Goal: Task Accomplishment & Management: Complete application form

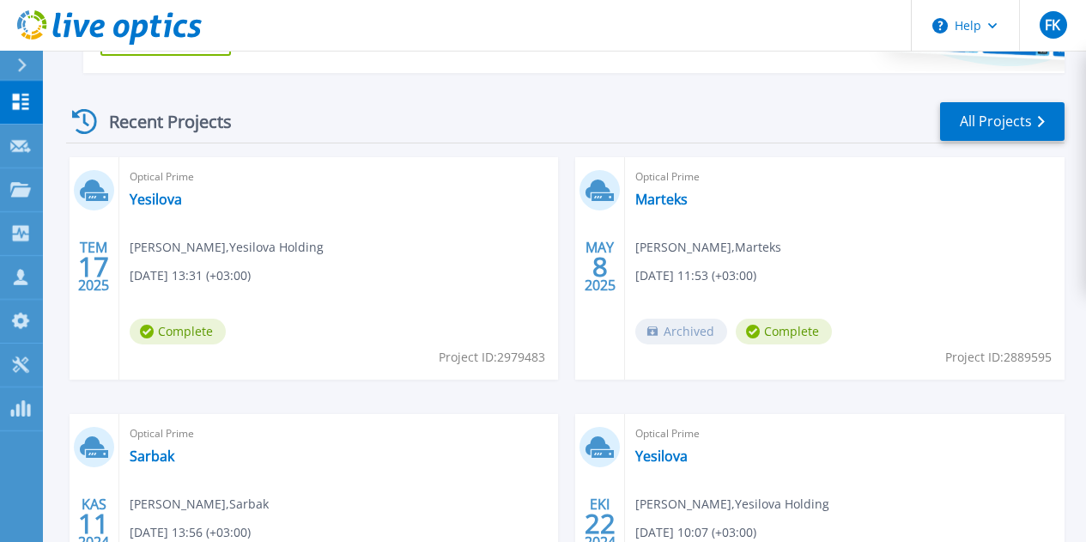
scroll to position [313, 0]
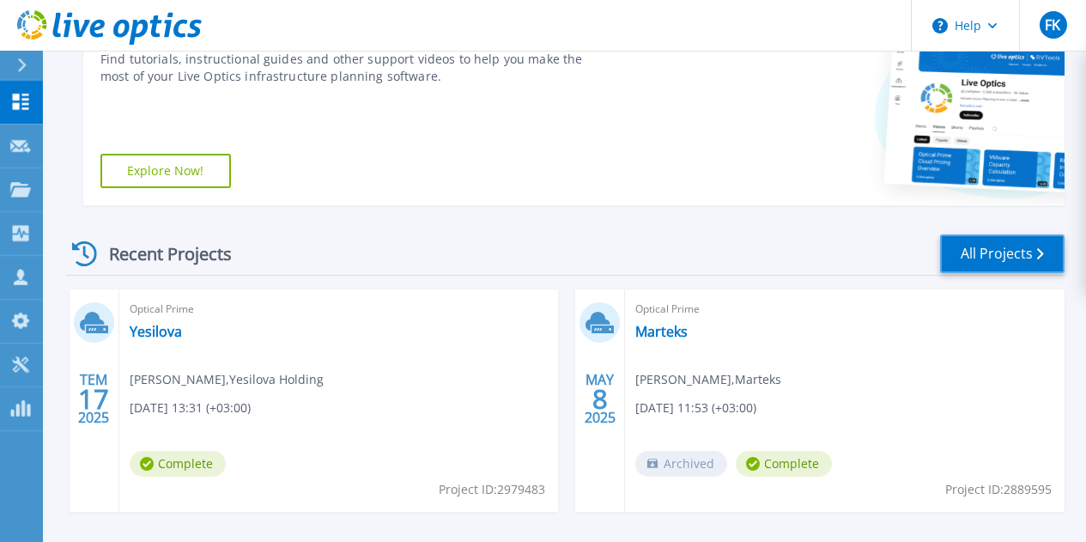
click at [977, 259] on link "All Projects" at bounding box center [1002, 253] width 124 height 39
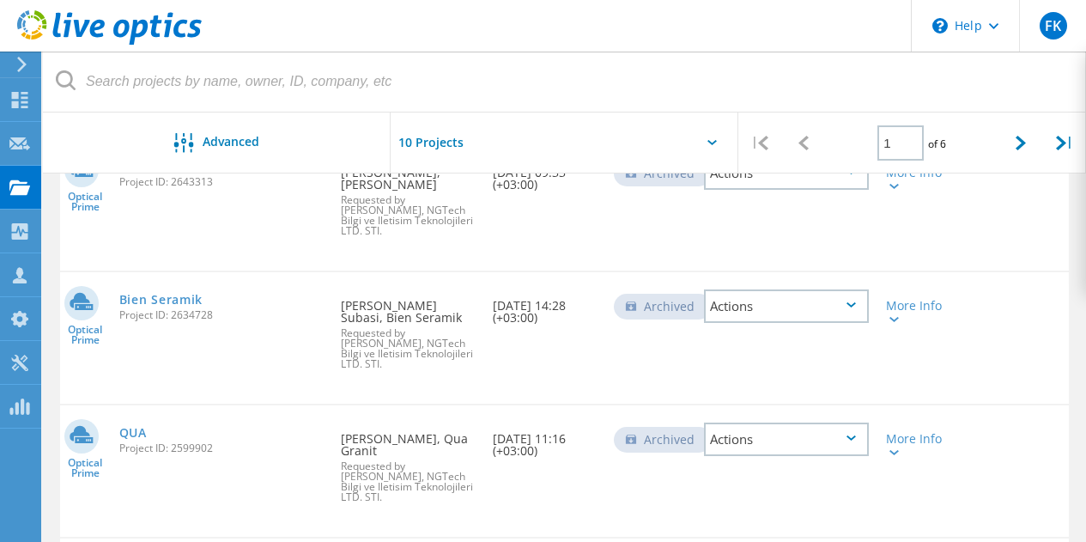
scroll to position [255, 0]
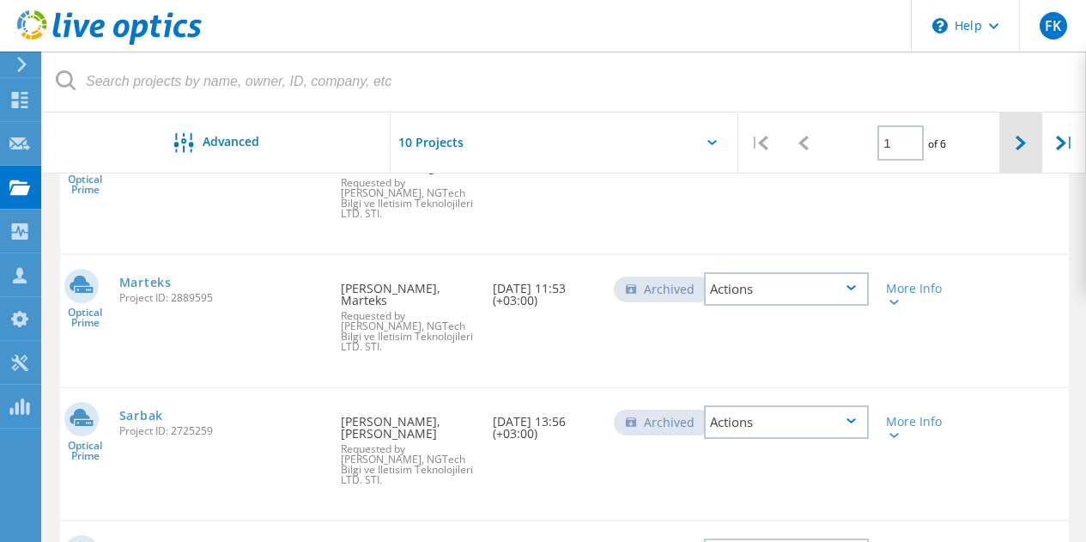
click at [1012, 148] on div at bounding box center [1021, 142] width 44 height 61
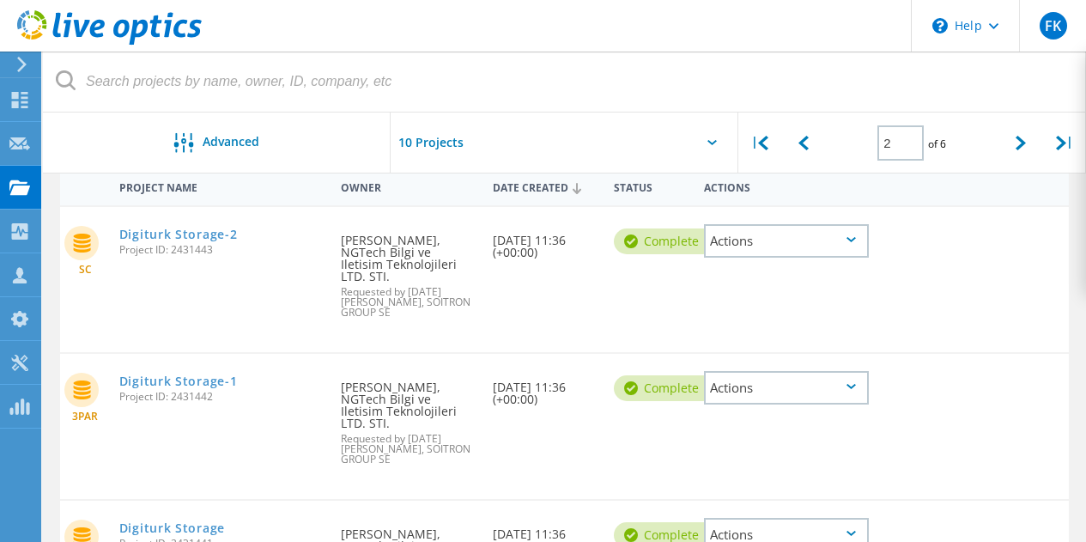
scroll to position [0, 0]
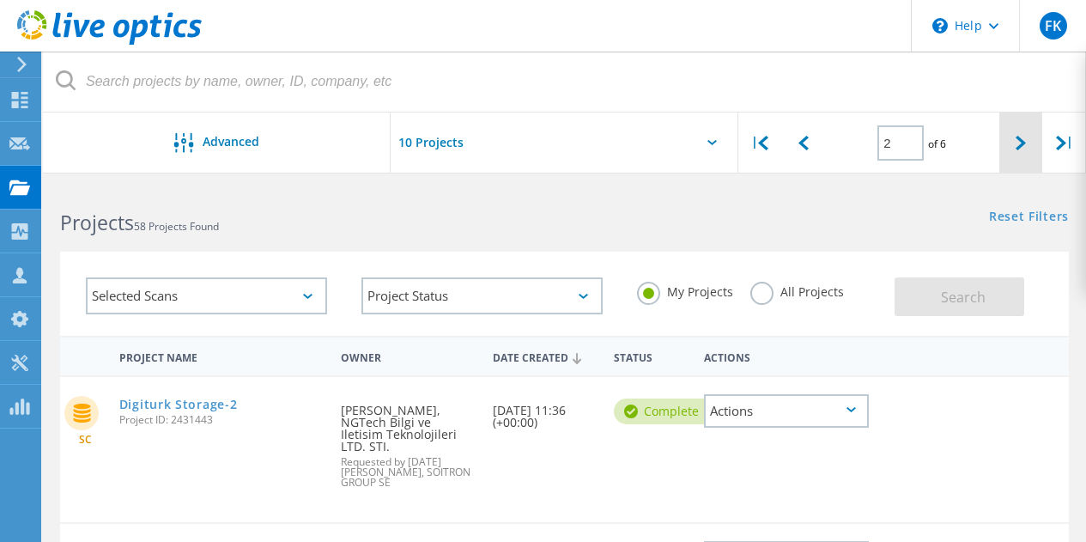
click at [1010, 145] on div at bounding box center [1021, 142] width 44 height 61
type input "3"
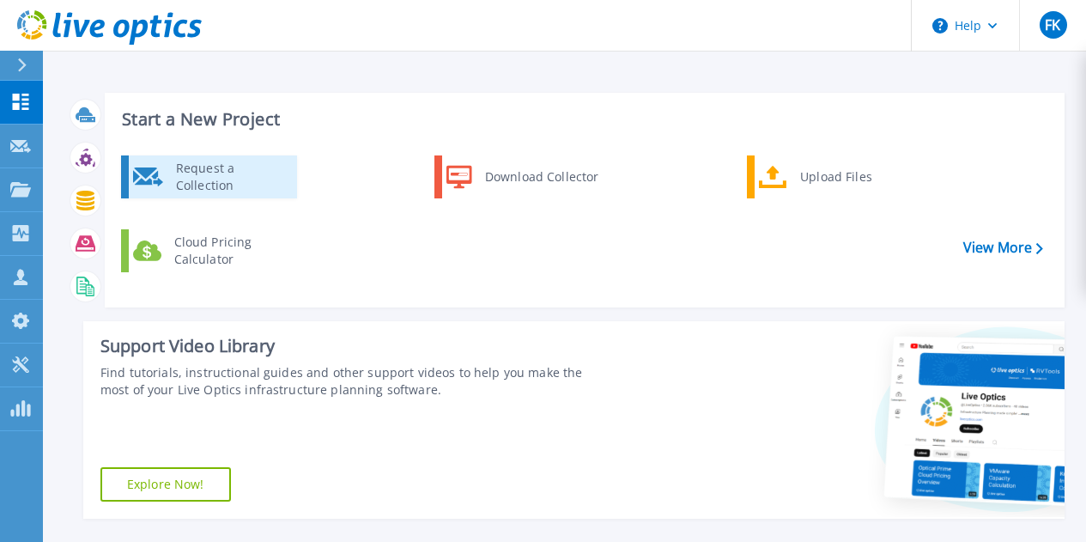
click at [222, 175] on div "Request a Collection" at bounding box center [229, 177] width 125 height 34
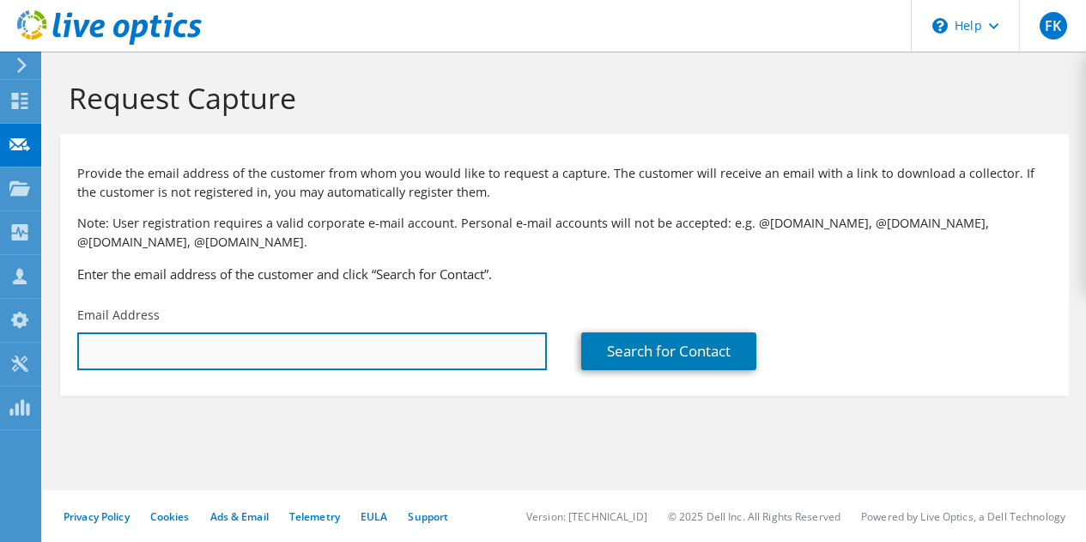
click at [125, 349] on input "text" at bounding box center [312, 351] width 470 height 38
type input "s"
click at [197, 355] on input "text" at bounding box center [312, 351] width 470 height 38
paste input "semihozkan@hastavuk.com"
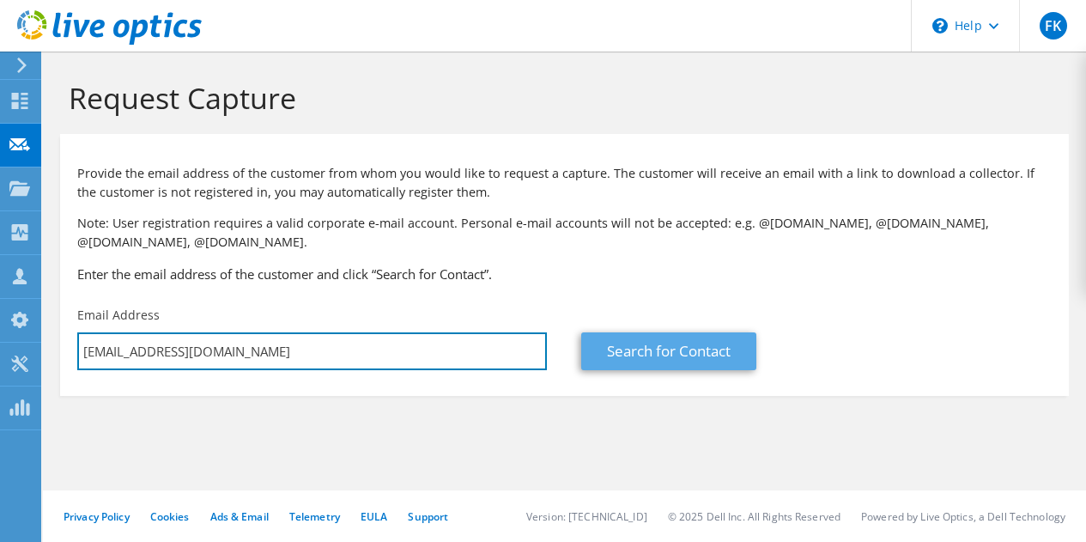
type input "semihozkan@hastavuk.com"
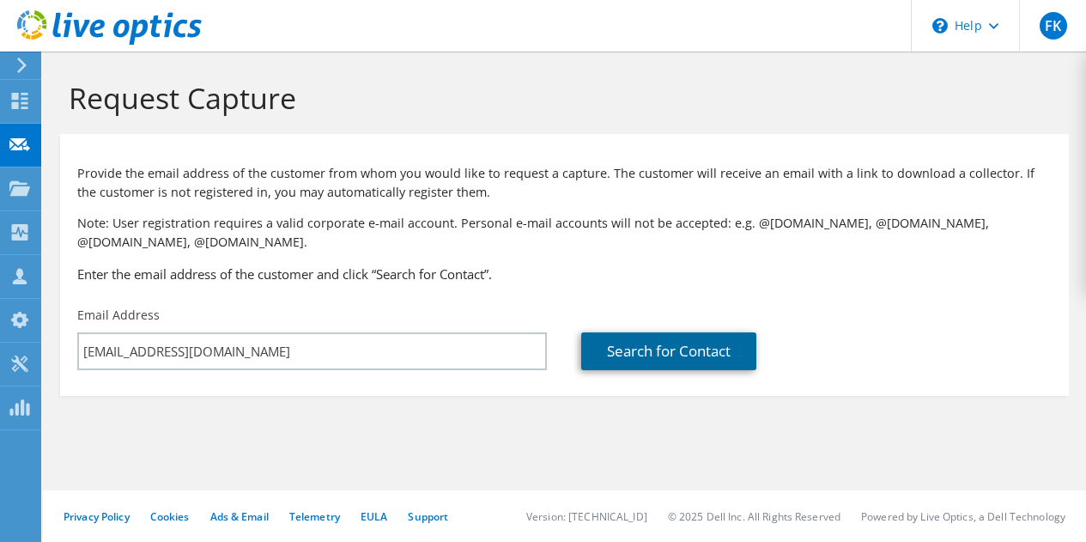
click at [626, 340] on link "Search for Contact" at bounding box center [668, 351] width 175 height 38
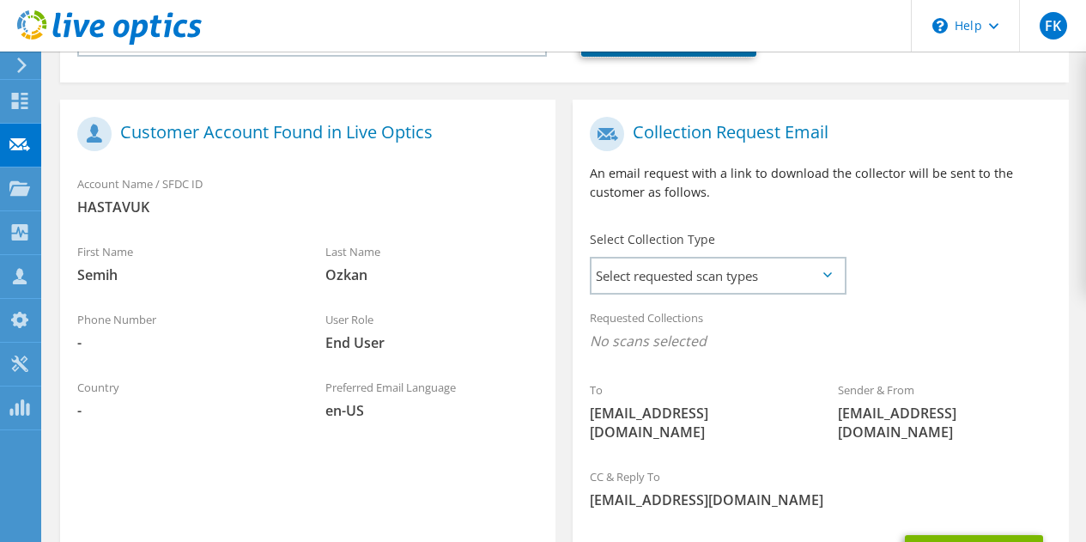
scroll to position [343, 0]
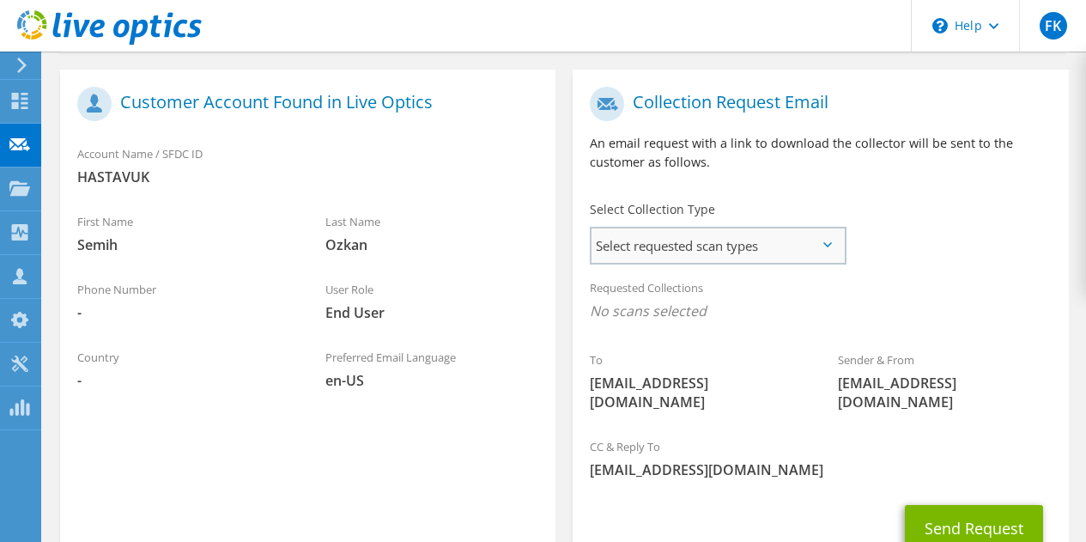
click at [827, 248] on span "Select requested scan types" at bounding box center [718, 245] width 252 height 34
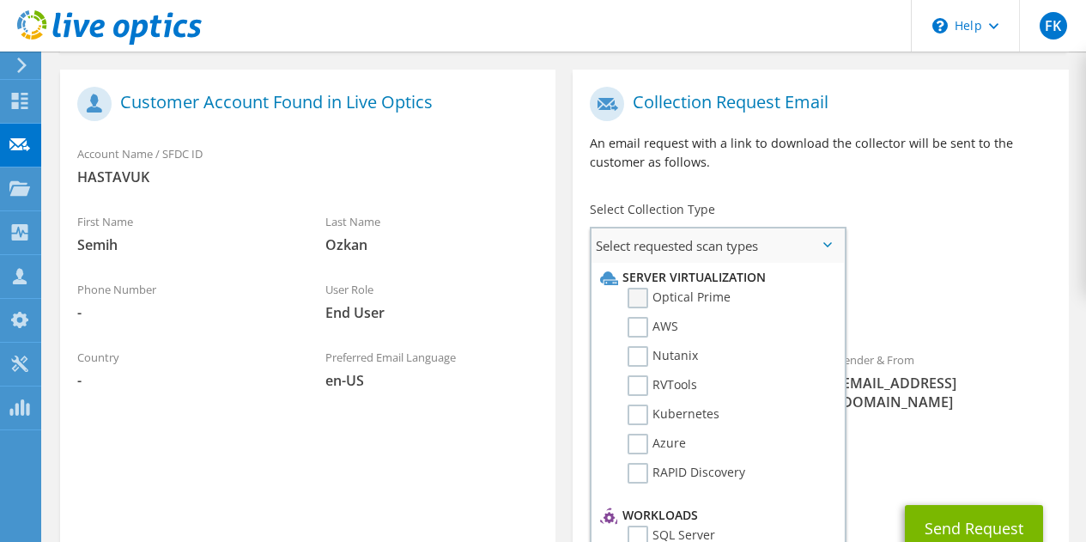
click at [707, 301] on label "Optical Prime" at bounding box center [679, 298] width 103 height 21
click at [0, 0] on input "Optical Prime" at bounding box center [0, 0] width 0 height 0
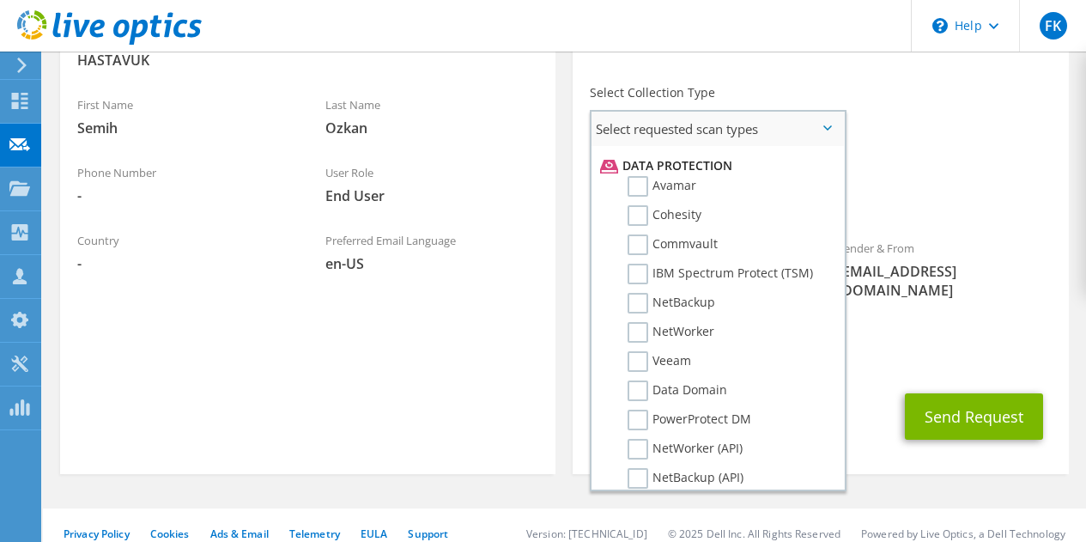
scroll to position [773, 0]
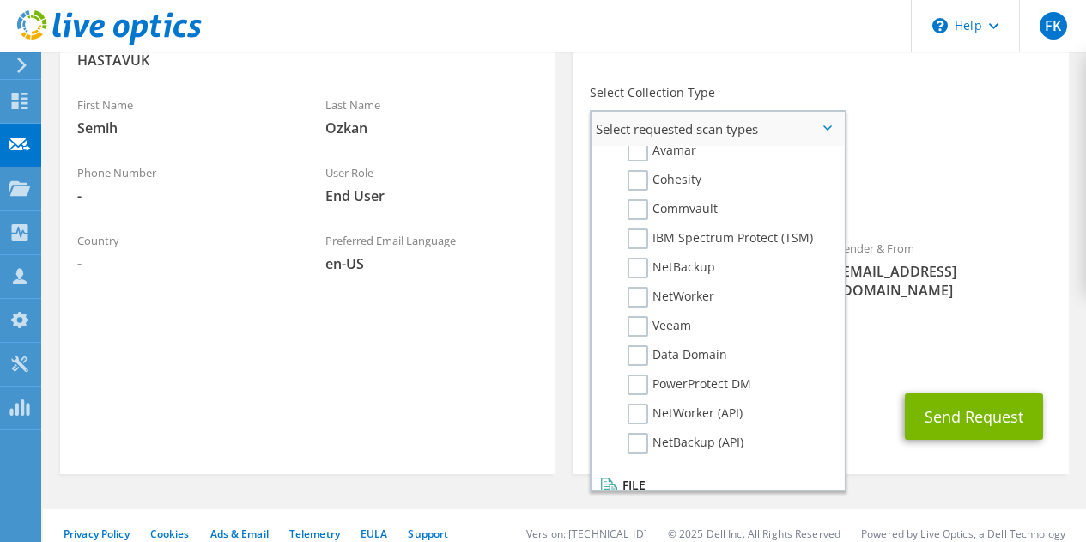
click at [823, 115] on span "Select requested scan types" at bounding box center [718, 129] width 252 height 34
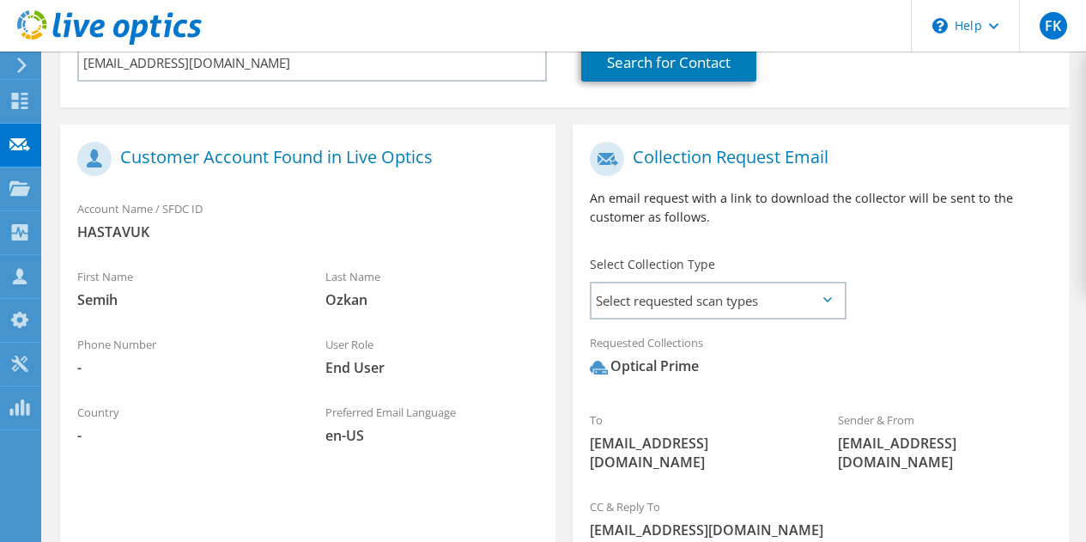
scroll to position [460, 0]
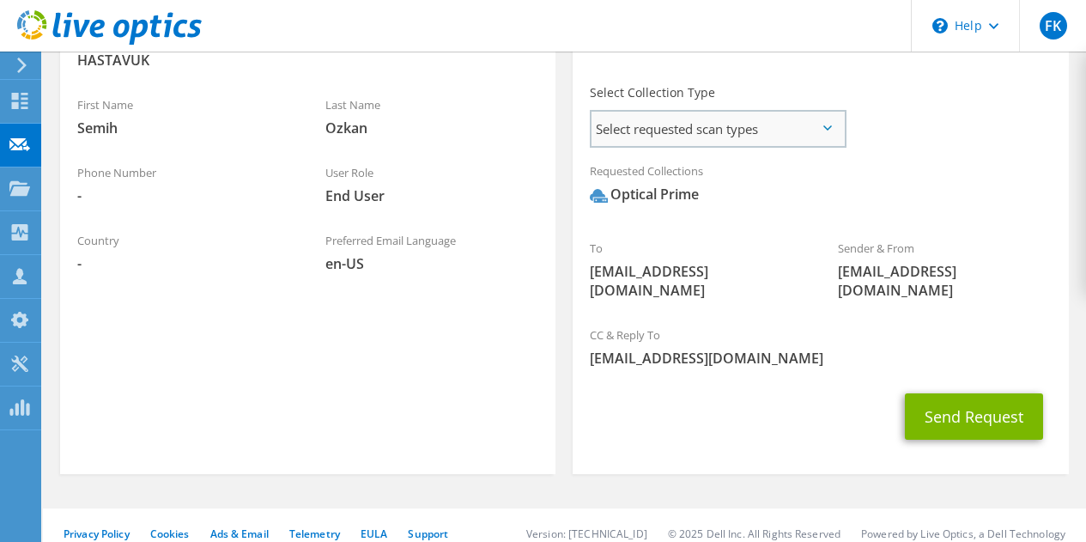
click at [817, 131] on span "Select requested scan types" at bounding box center [718, 129] width 252 height 34
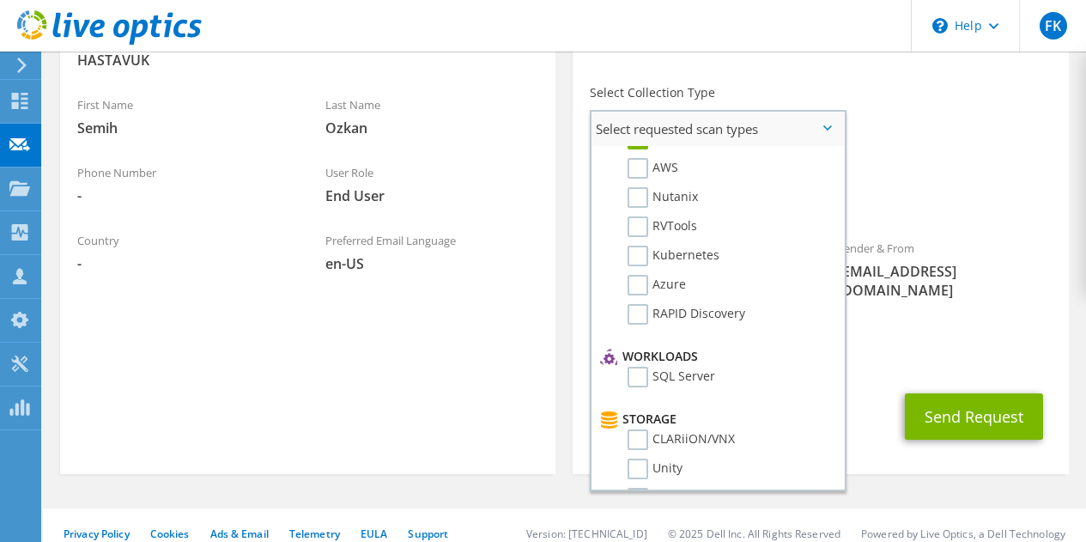
scroll to position [0, 0]
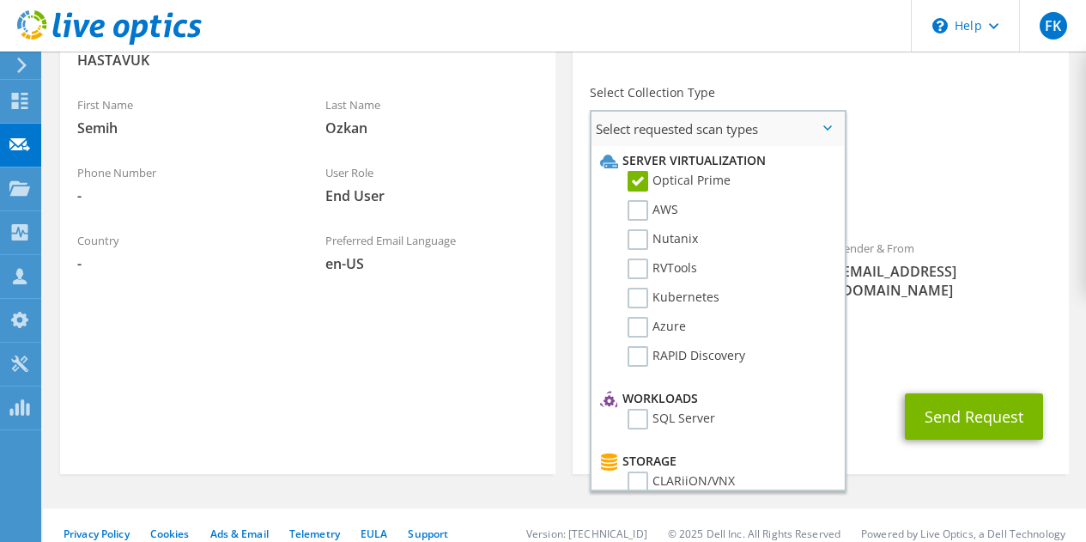
click at [827, 132] on span "Select requested scan types" at bounding box center [718, 129] width 252 height 34
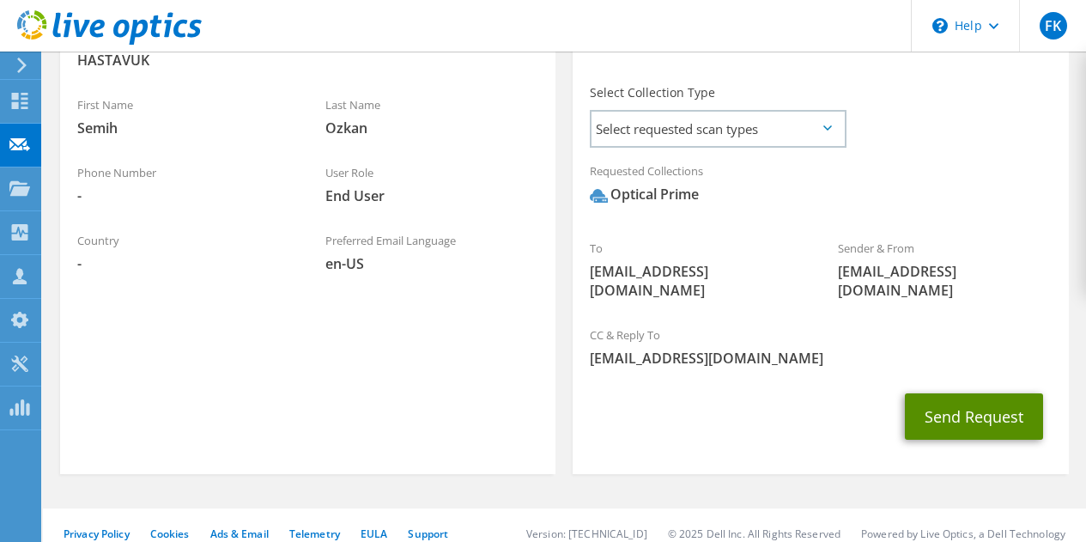
click at [984, 400] on button "Send Request" at bounding box center [974, 416] width 138 height 46
